Goal: Information Seeking & Learning: Learn about a topic

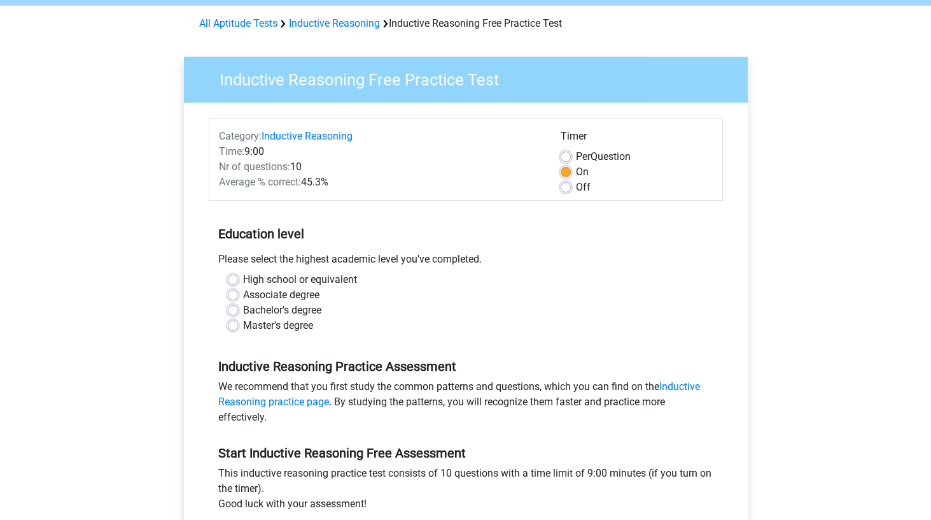
scroll to position [48, 0]
click at [238, 308] on div "Bachelor's degree" at bounding box center [466, 309] width 476 height 15
click at [243, 307] on label "Bachelor's degree" at bounding box center [282, 309] width 78 height 15
click at [234, 307] on input "Bachelor's degree" at bounding box center [233, 308] width 10 height 13
radio input "true"
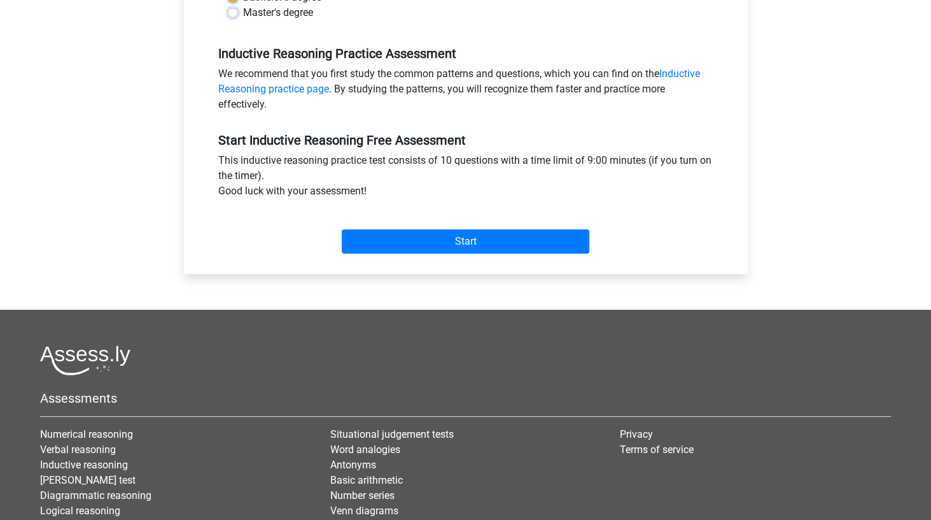
scroll to position [362, 0]
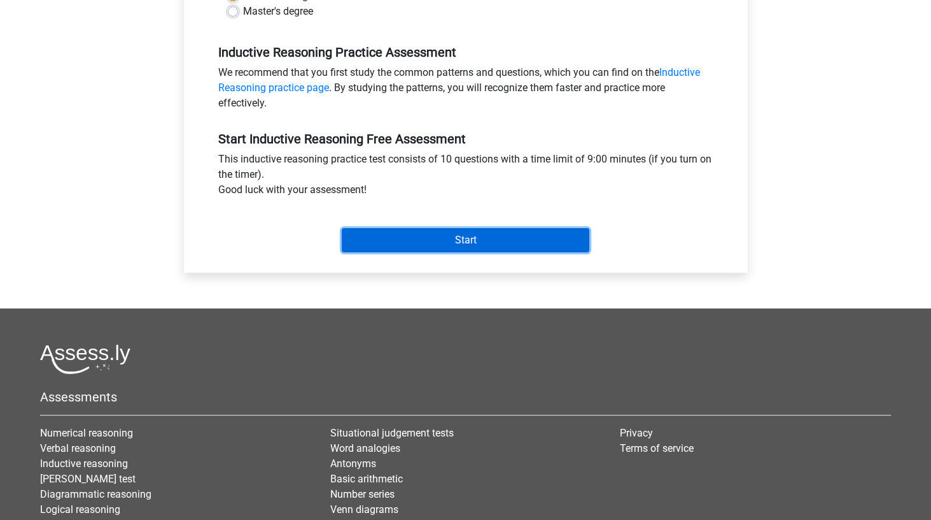
click at [474, 244] on input "Start" at bounding box center [466, 240] width 248 height 24
click at [516, 244] on input "Start" at bounding box center [466, 240] width 248 height 24
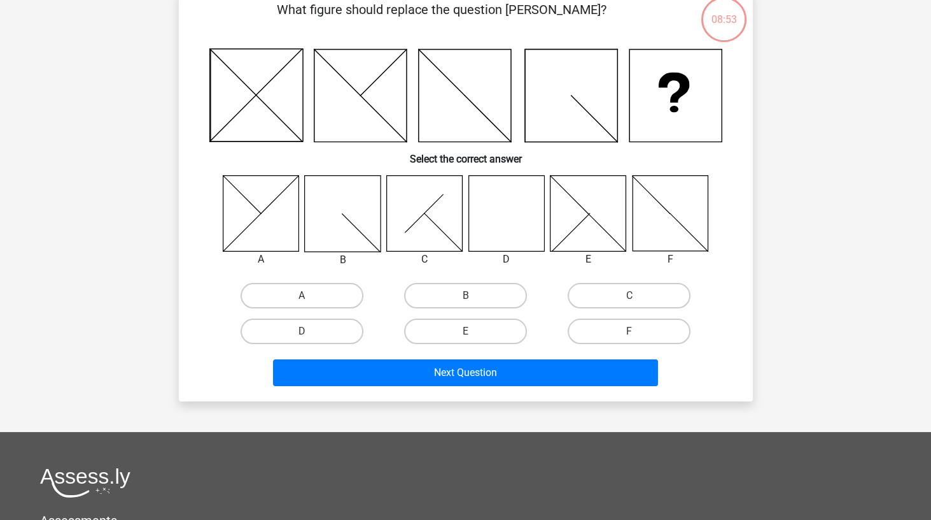
scroll to position [98, 0]
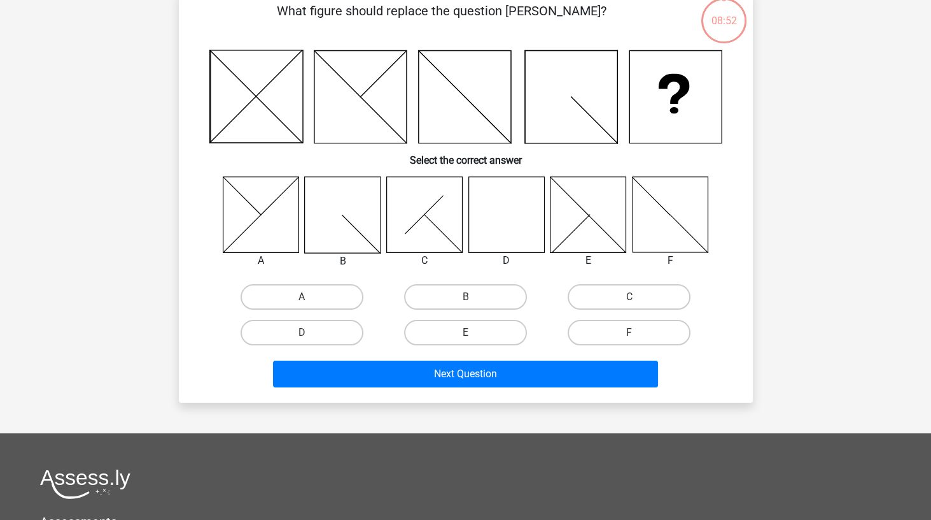
click at [465, 302] on input "B" at bounding box center [469, 301] width 8 height 8
radio input "true"
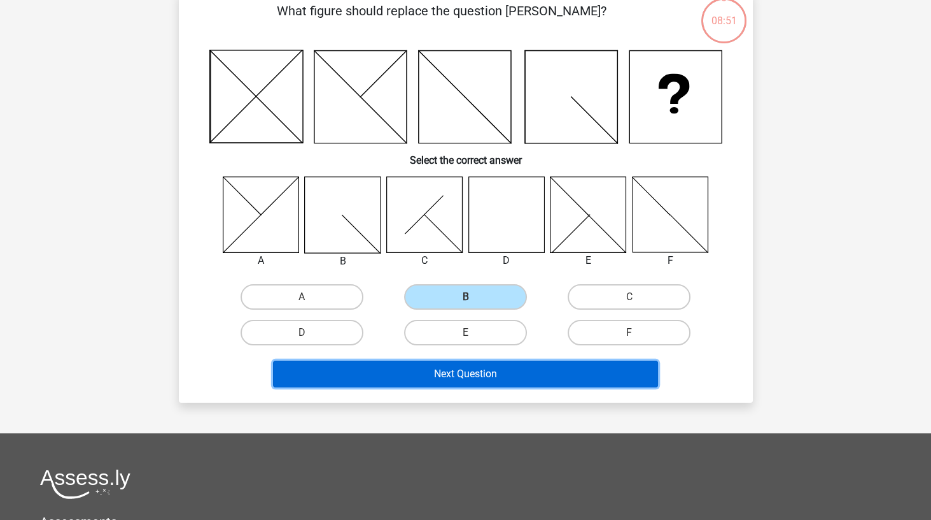
click at [492, 372] on button "Next Question" at bounding box center [465, 373] width 385 height 27
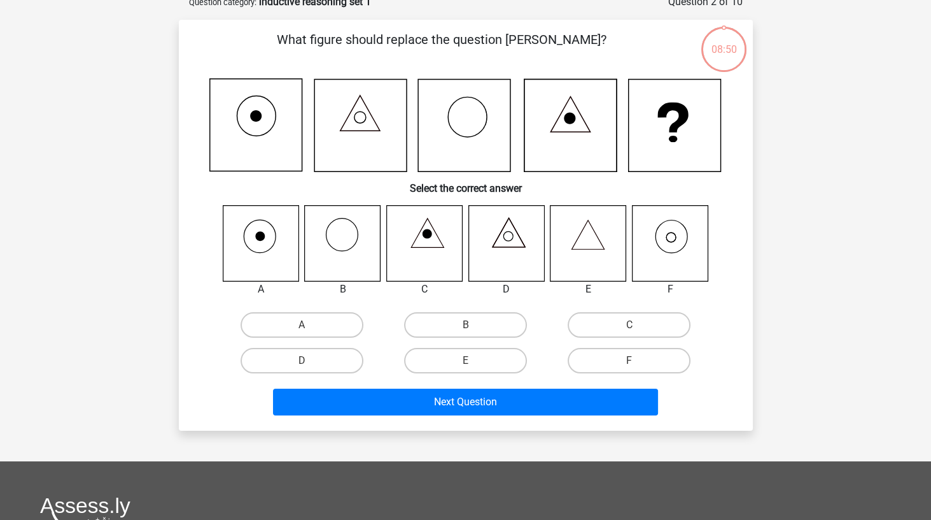
scroll to position [64, 0]
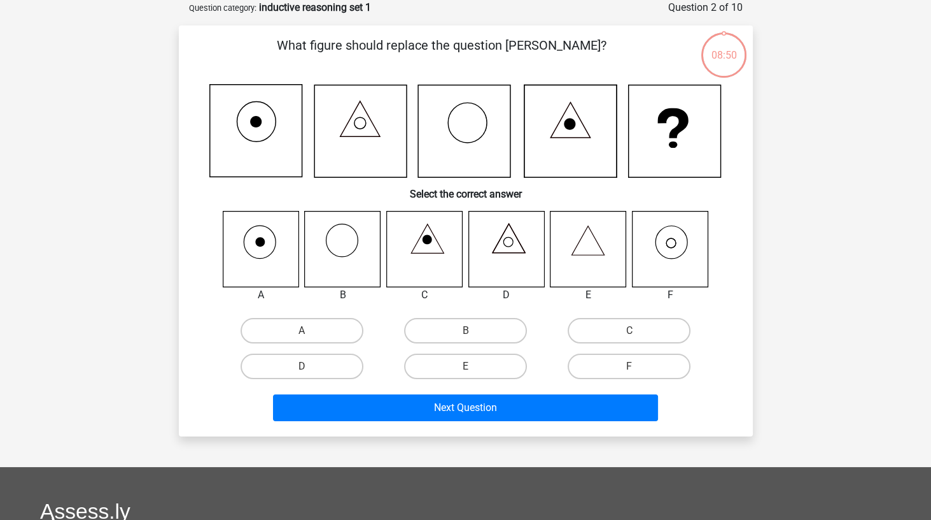
click at [472, 327] on label "B" at bounding box center [465, 330] width 123 height 25
click at [472, 330] on input "B" at bounding box center [469, 334] width 8 height 8
radio input "true"
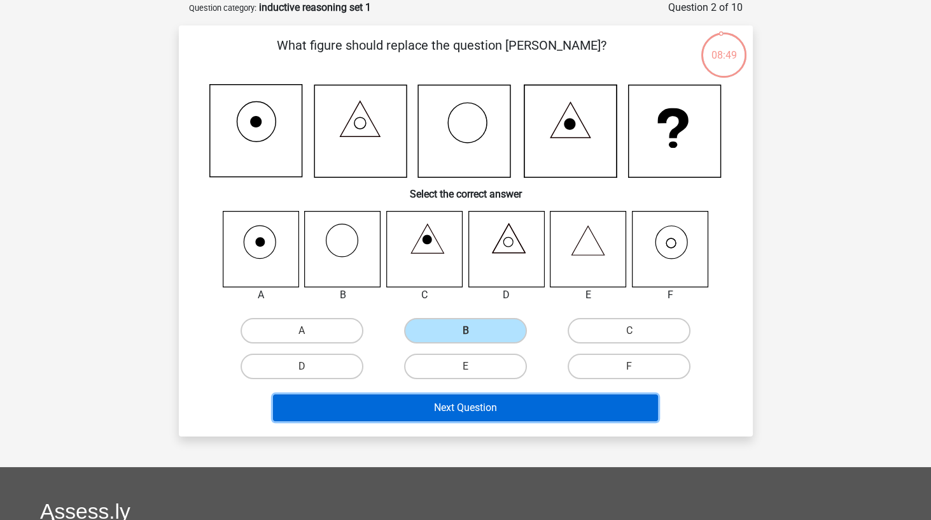
click at [480, 411] on button "Next Question" at bounding box center [465, 407] width 385 height 27
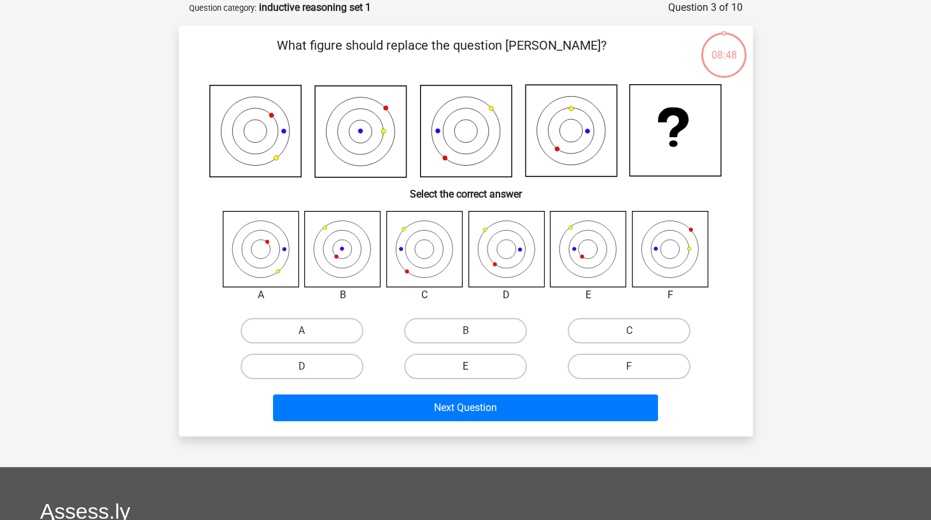
click at [476, 364] on label "E" at bounding box center [465, 365] width 123 height 25
click at [474, 366] on input "E" at bounding box center [469, 370] width 8 height 8
radio input "true"
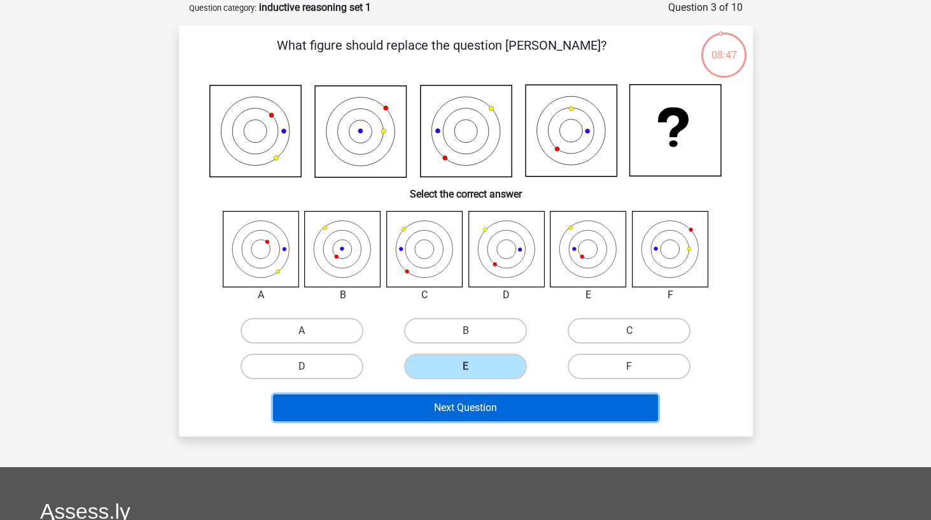
click at [473, 416] on button "Next Question" at bounding box center [465, 407] width 385 height 27
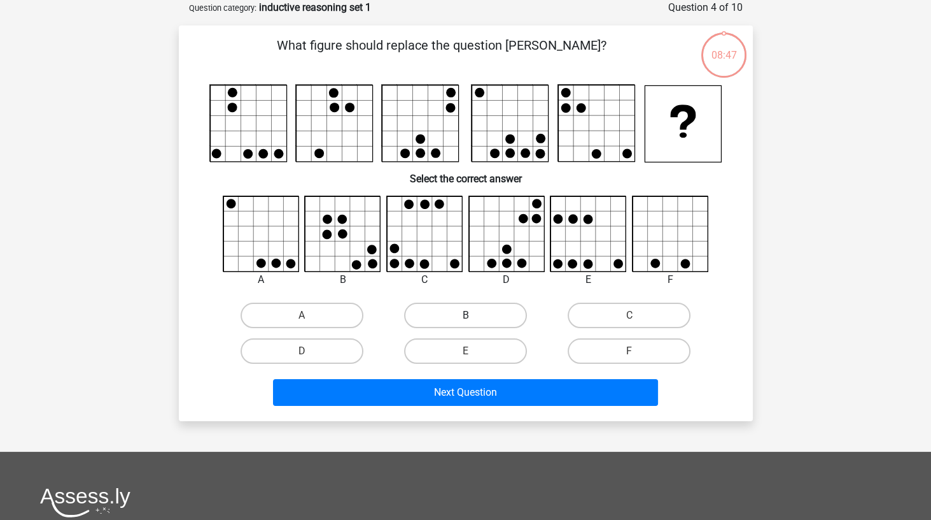
click at [483, 322] on label "B" at bounding box center [465, 314] width 123 height 25
click at [474, 322] on input "B" at bounding box center [469, 319] width 8 height 8
radio input "true"
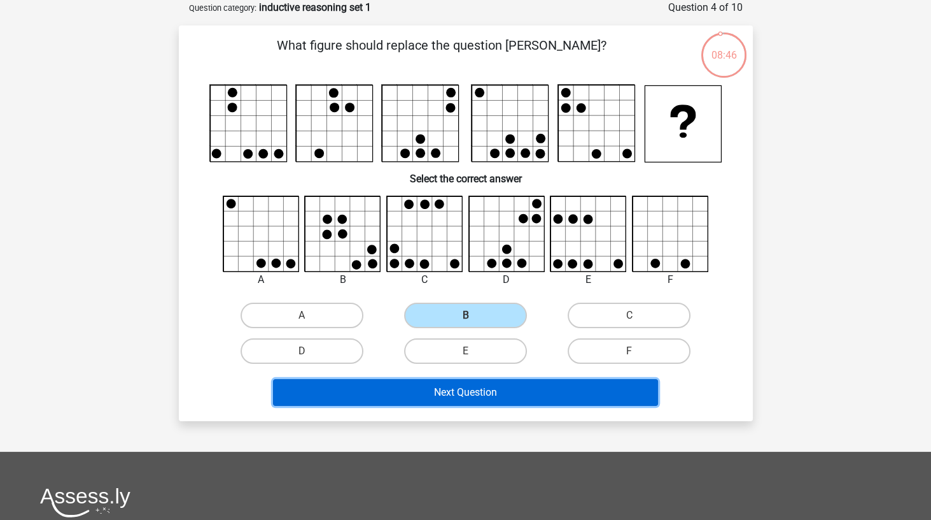
click at [486, 403] on button "Next Question" at bounding box center [465, 392] width 385 height 27
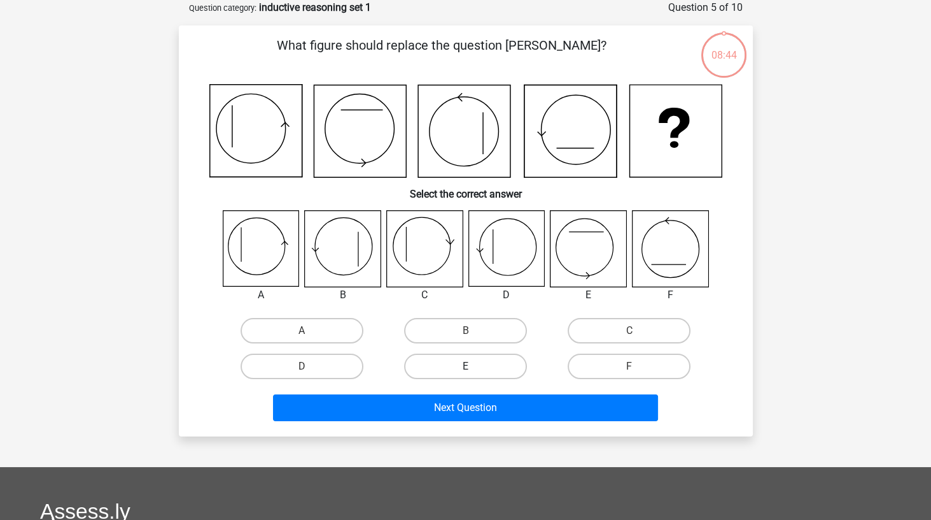
click at [479, 372] on label "E" at bounding box center [465, 365] width 123 height 25
click at [474, 372] on input "E" at bounding box center [469, 370] width 8 height 8
radio input "true"
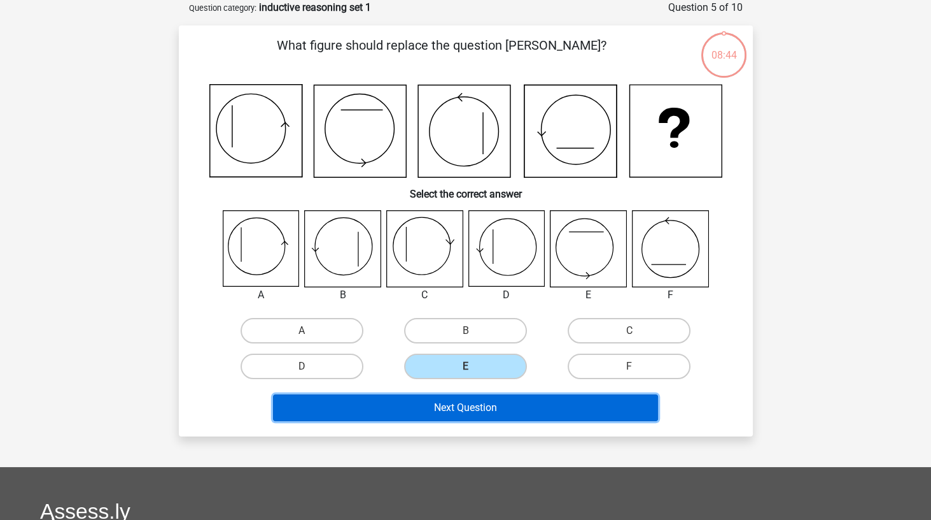
click at [490, 419] on button "Next Question" at bounding box center [465, 407] width 385 height 27
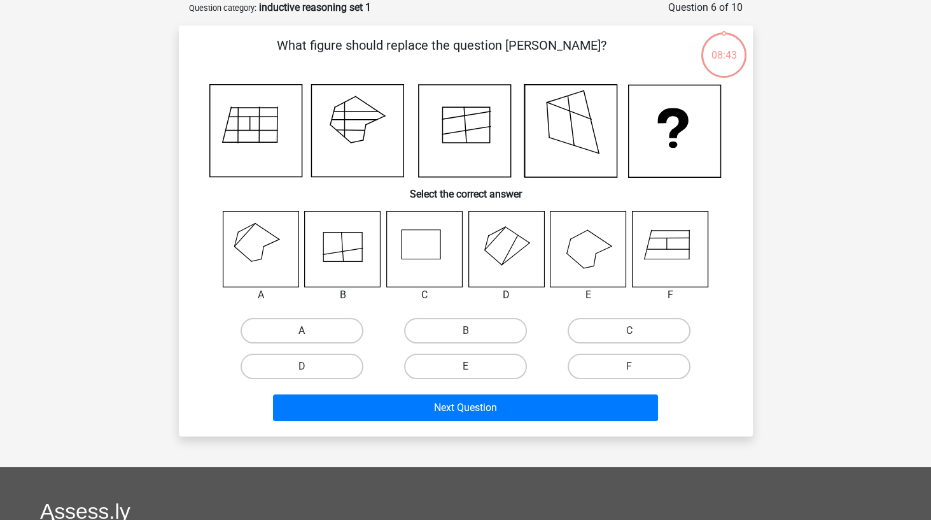
click at [329, 337] on label "A" at bounding box center [302, 330] width 123 height 25
click at [310, 337] on input "A" at bounding box center [306, 334] width 8 height 8
radio input "true"
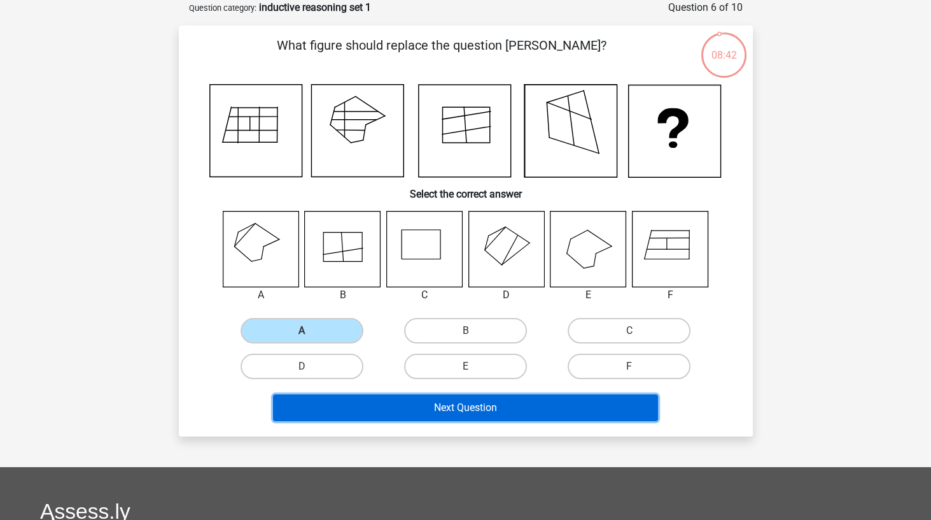
click at [432, 417] on button "Next Question" at bounding box center [465, 407] width 385 height 27
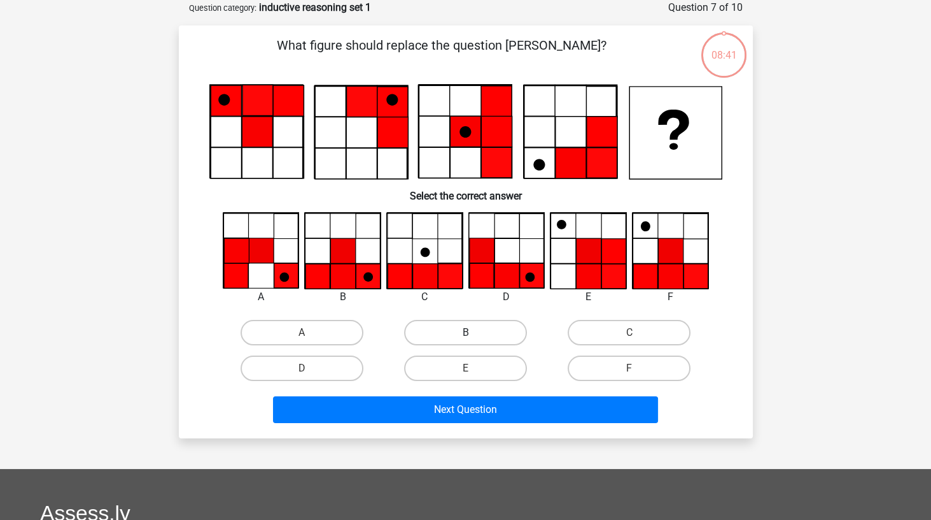
click at [476, 334] on label "B" at bounding box center [465, 332] width 123 height 25
click at [474, 334] on input "B" at bounding box center [469, 336] width 8 height 8
radio input "true"
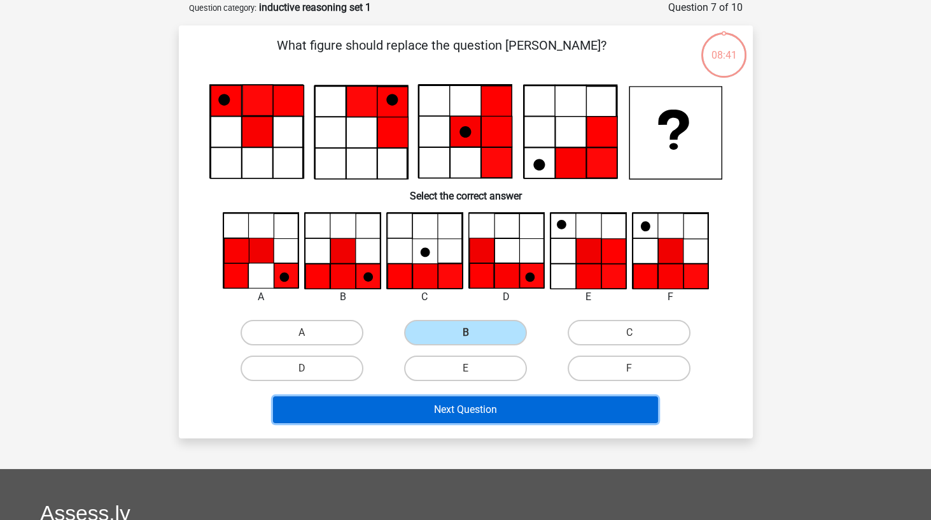
click at [488, 411] on button "Next Question" at bounding box center [465, 409] width 385 height 27
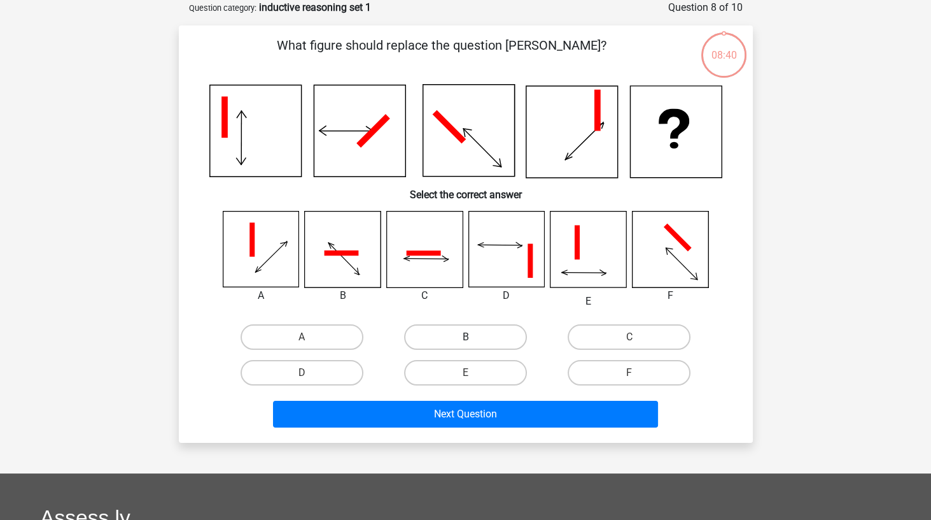
click at [489, 335] on label "B" at bounding box center [465, 336] width 123 height 25
click at [474, 337] on input "B" at bounding box center [469, 341] width 8 height 8
radio input "true"
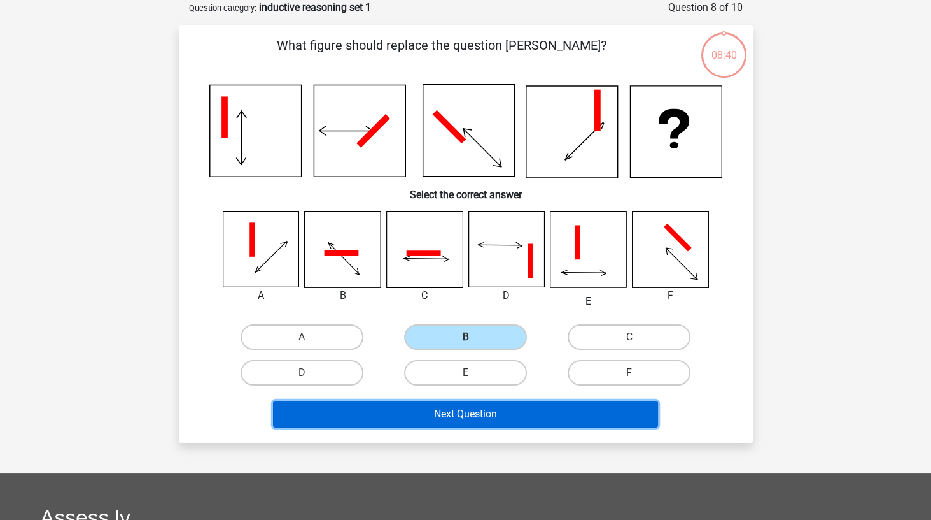
click at [482, 420] on button "Next Question" at bounding box center [465, 413] width 385 height 27
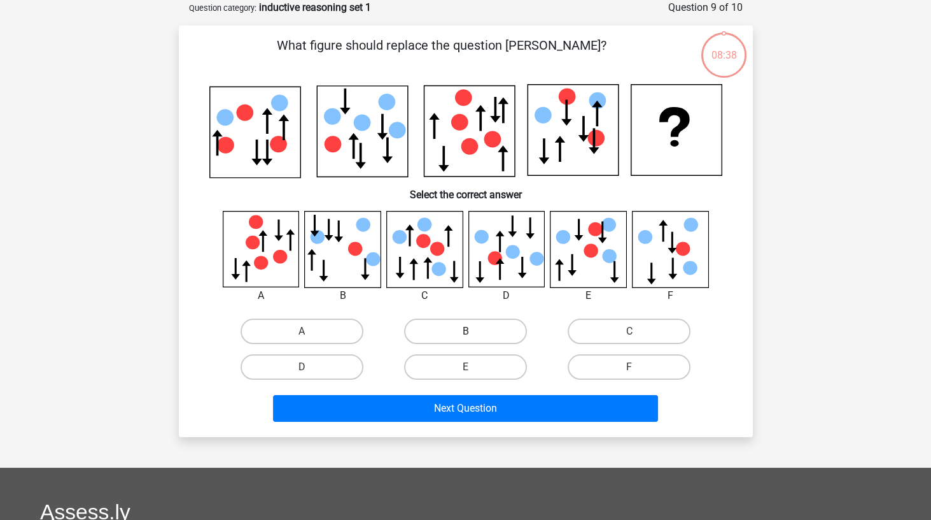
click at [484, 327] on label "B" at bounding box center [465, 330] width 123 height 25
click at [474, 331] on input "B" at bounding box center [469, 335] width 8 height 8
radio input "true"
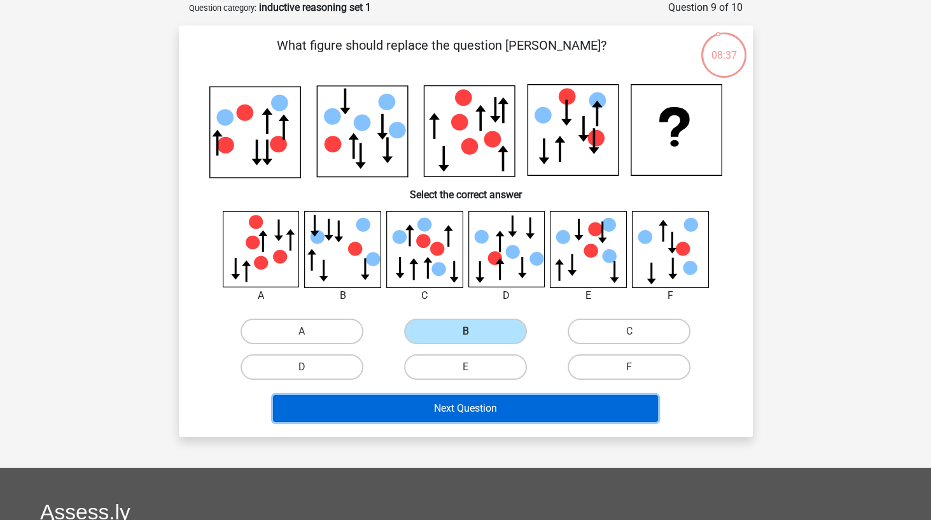
click at [495, 414] on button "Next Question" at bounding box center [465, 408] width 385 height 27
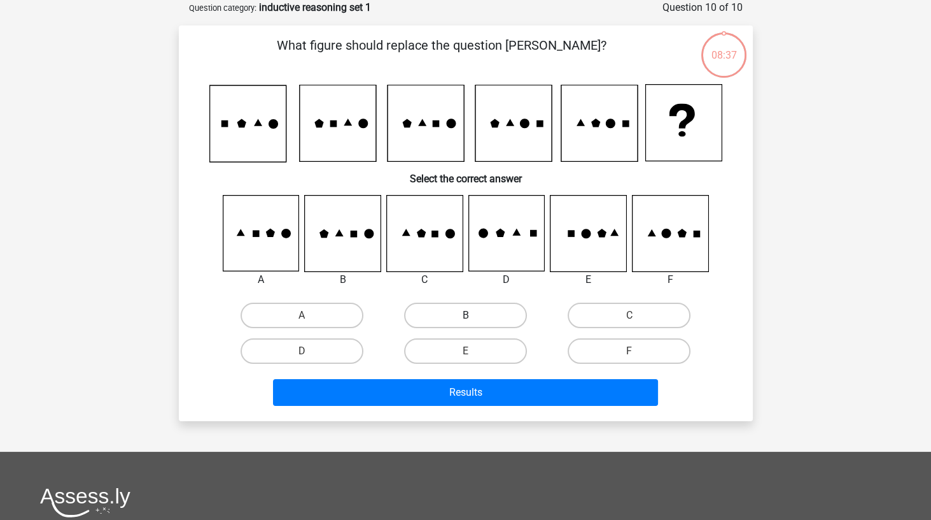
click at [492, 313] on label "B" at bounding box center [465, 314] width 123 height 25
click at [474, 315] on input "B" at bounding box center [469, 319] width 8 height 8
radio input "true"
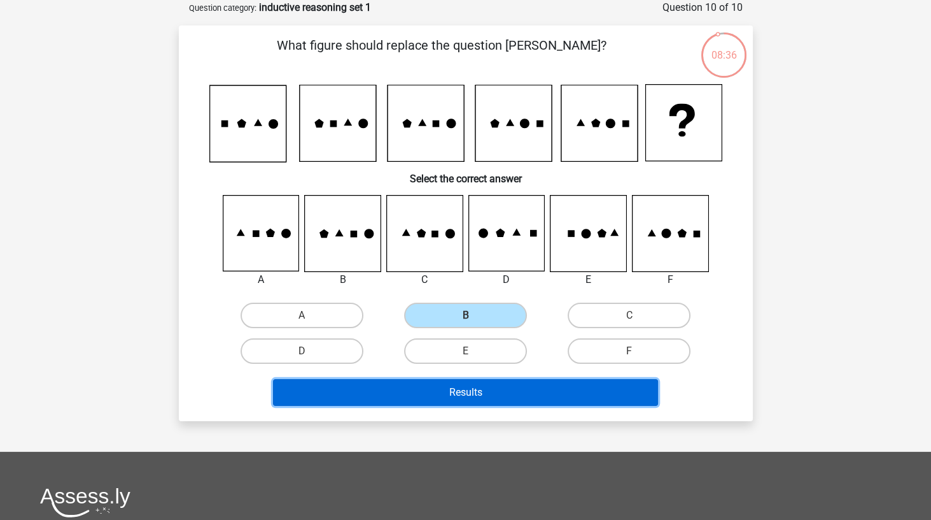
click at [500, 398] on button "Results" at bounding box center [465, 392] width 385 height 27
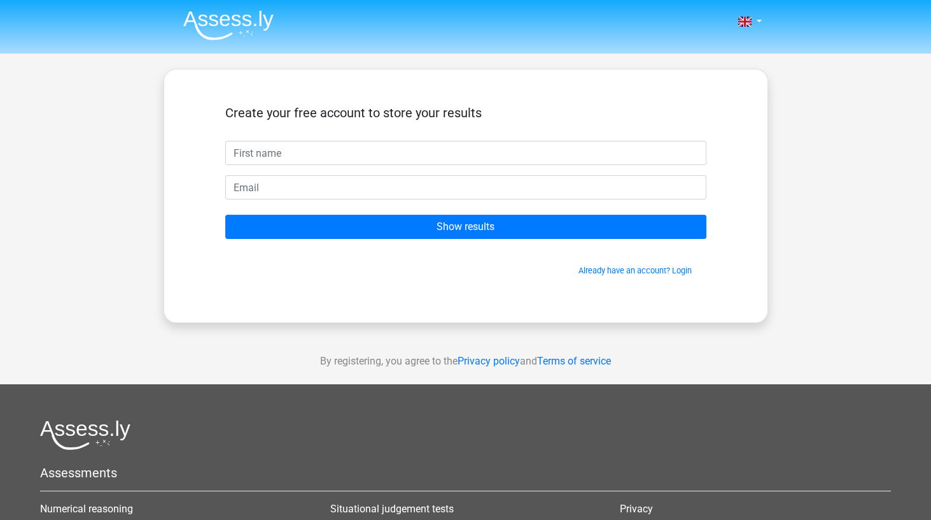
type input "u"
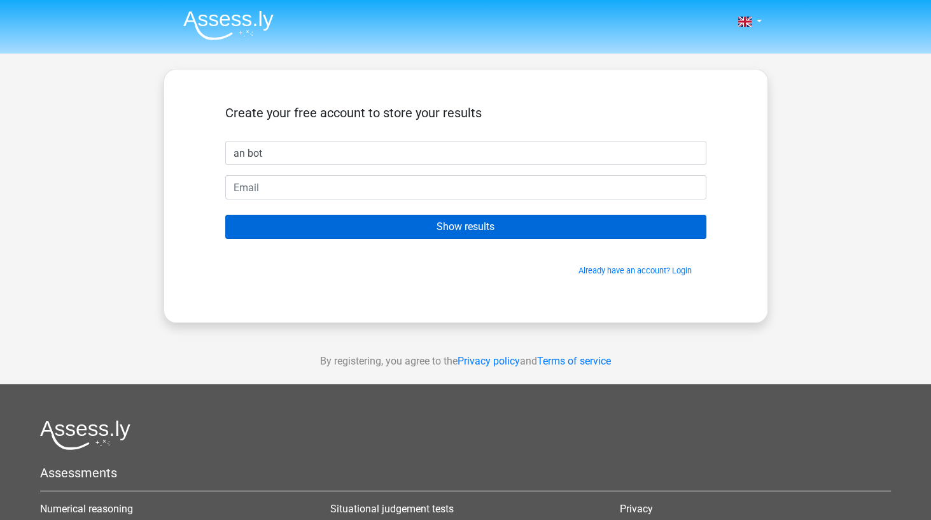
type input "an bot"
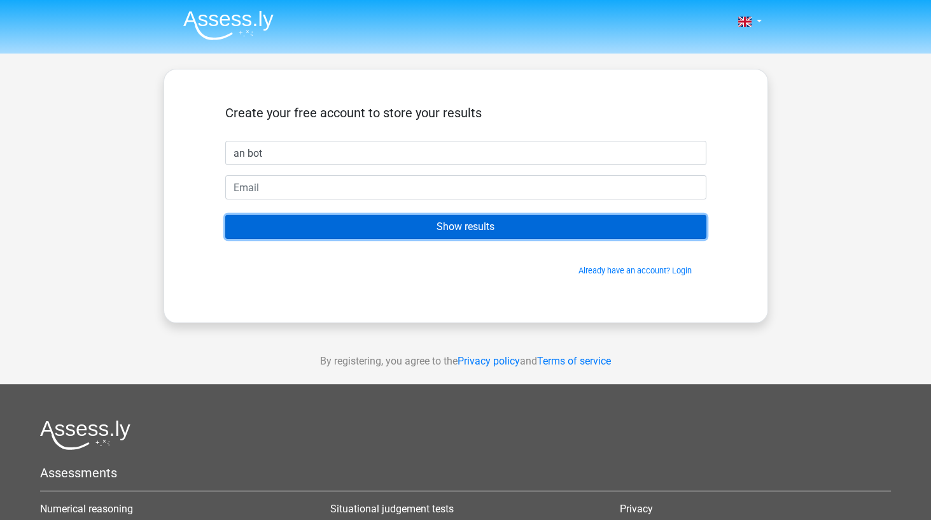
click at [458, 218] on input "Show results" at bounding box center [465, 227] width 481 height 24
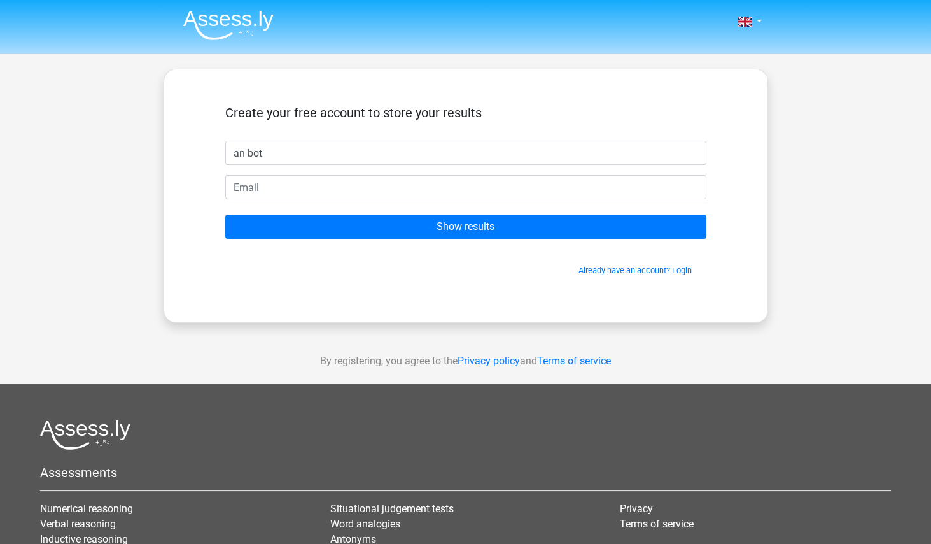
click at [532, 308] on div "Create your free account to store your results an bot Show results Already have…" at bounding box center [466, 196] width 605 height 254
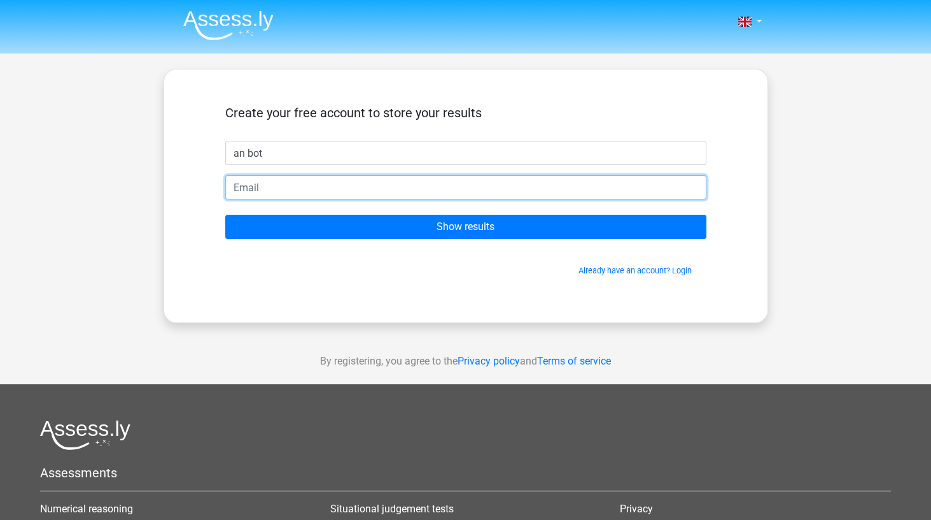
click at [301, 183] on input "email" at bounding box center [465, 187] width 481 height 24
type input "[EMAIL_ADDRESS][DOMAIN_NAME]"
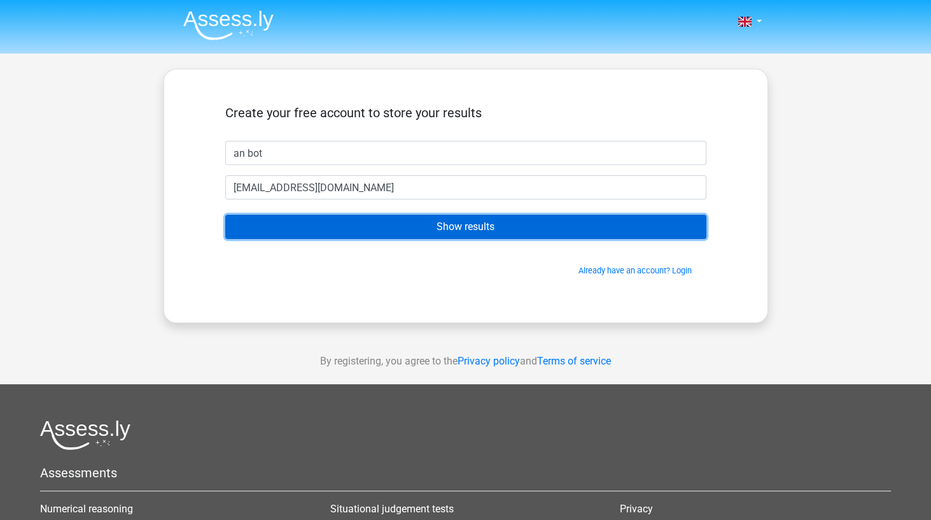
click at [457, 227] on input "Show results" at bounding box center [465, 227] width 481 height 24
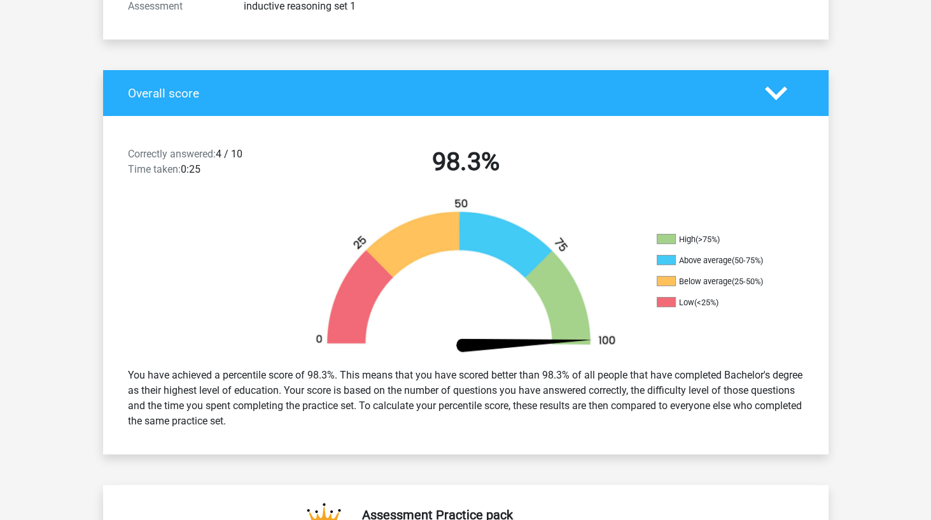
scroll to position [194, 0]
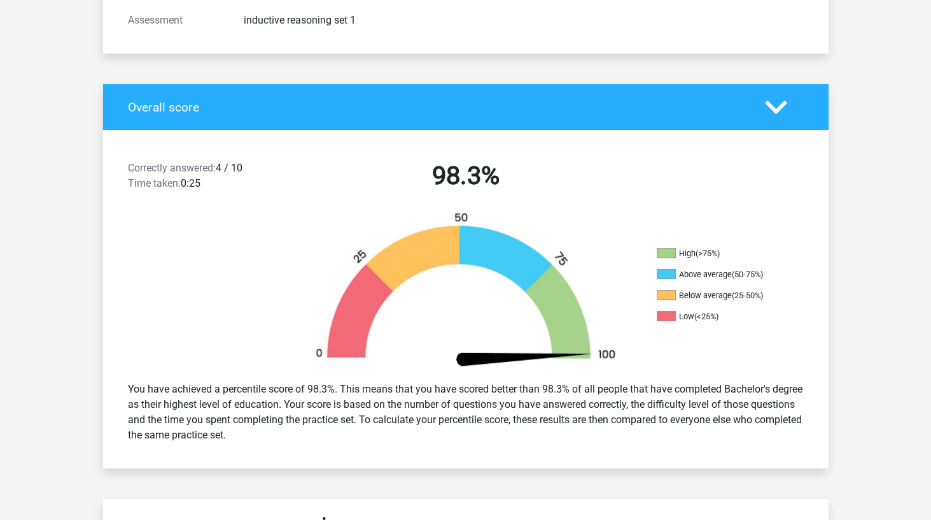
click at [769, 114] on icon at bounding box center [776, 107] width 22 height 22
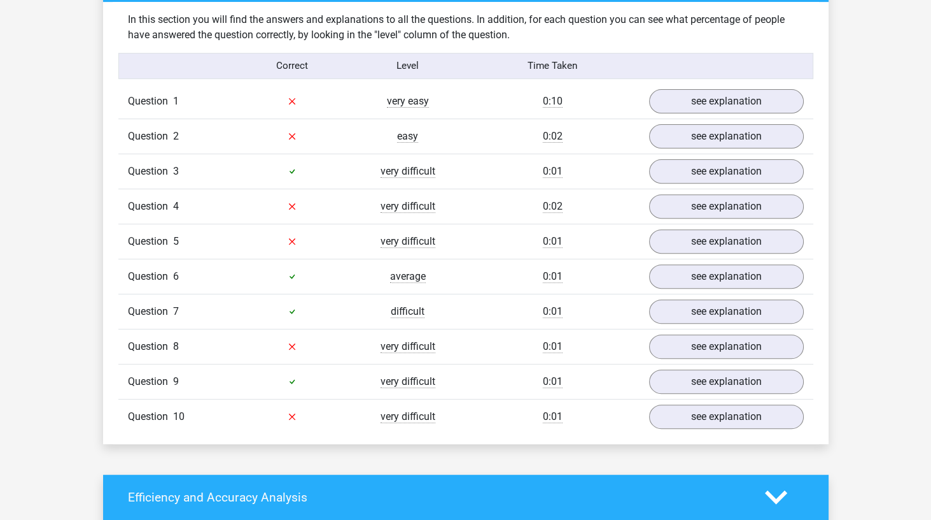
scroll to position [651, 0]
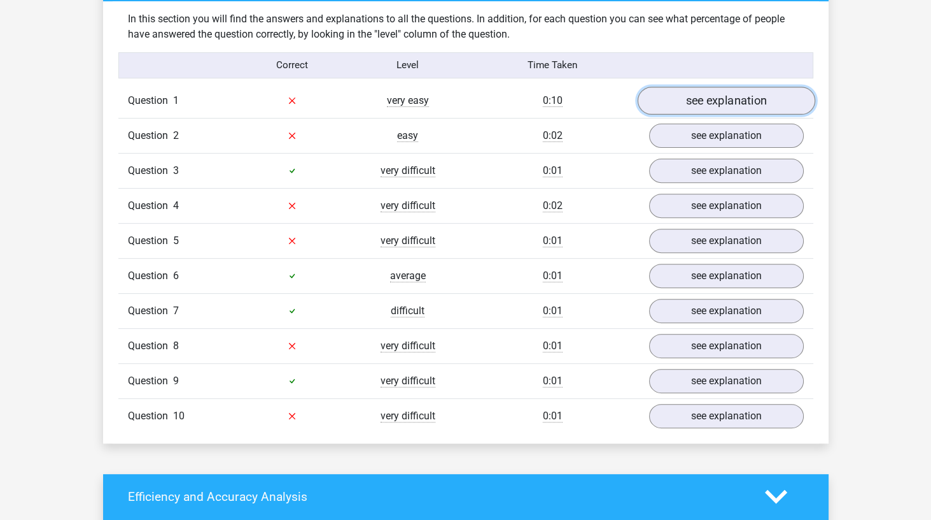
click at [746, 102] on link "see explanation" at bounding box center [726, 101] width 178 height 28
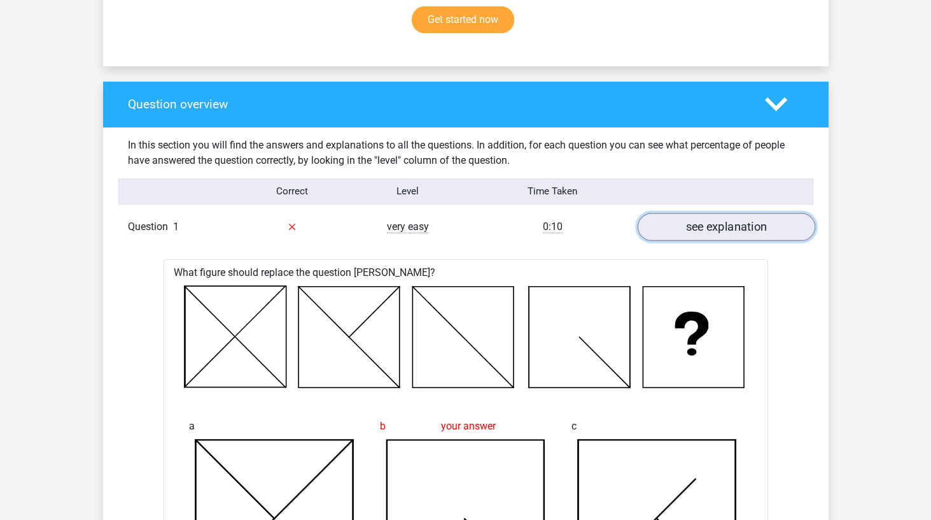
scroll to position [515, 0]
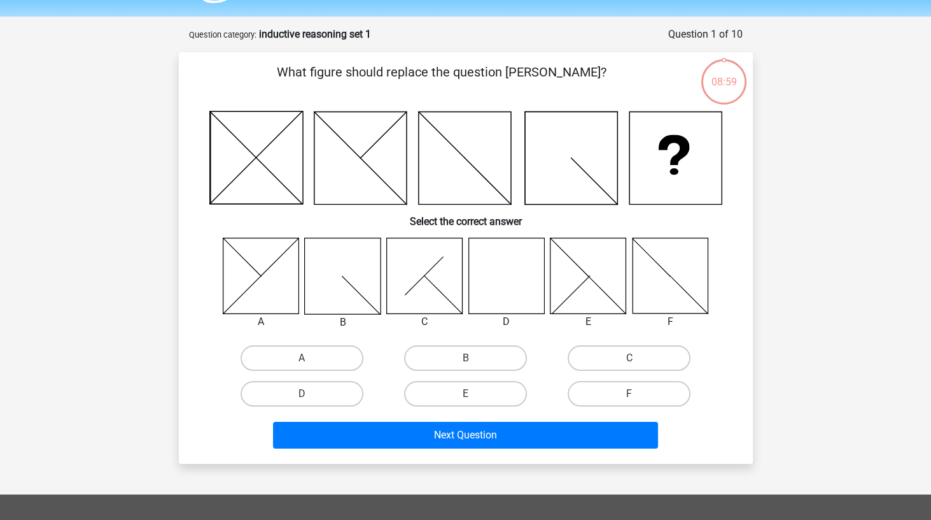
scroll to position [41, 0]
